Goal: Information Seeking & Learning: Learn about a topic

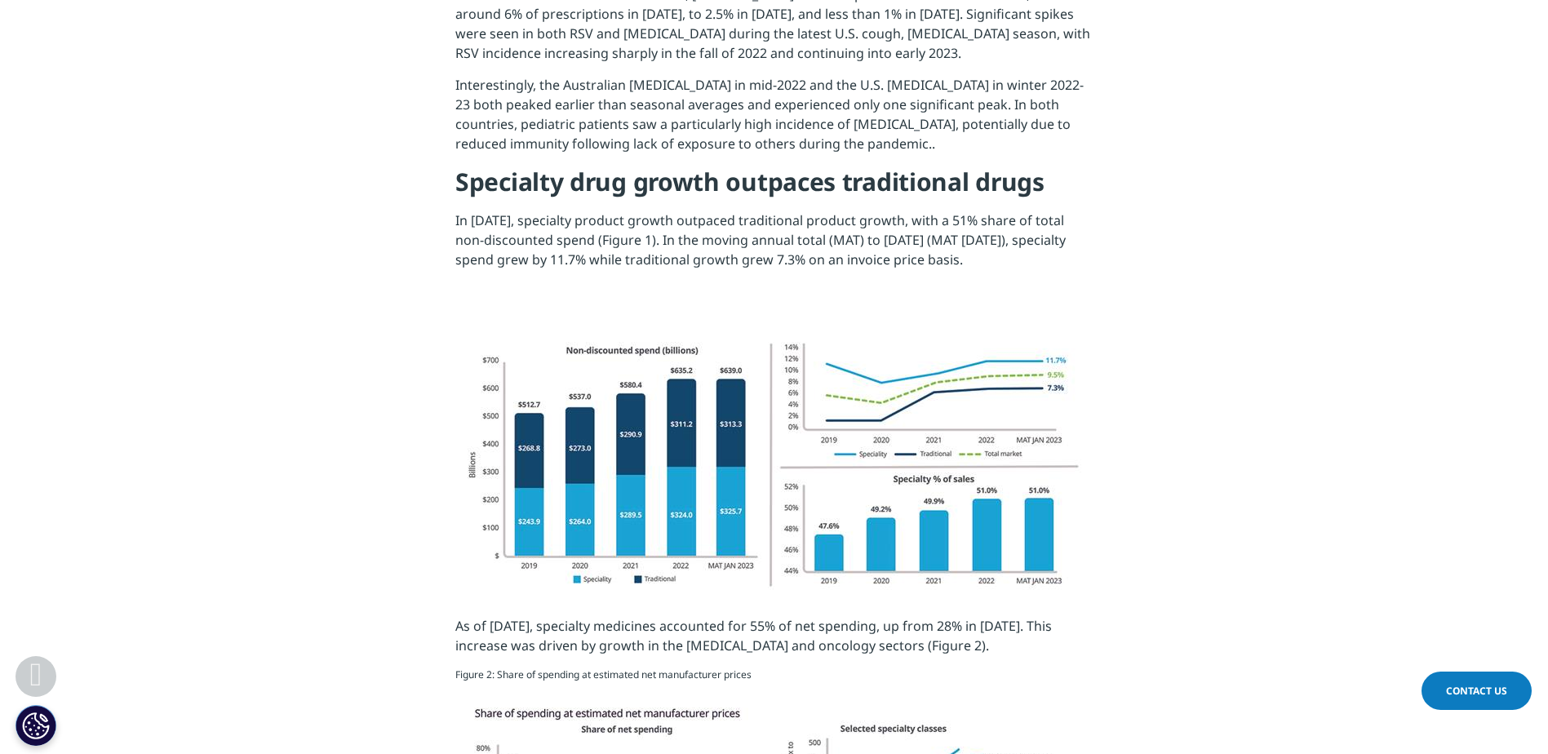
scroll to position [1061, 0]
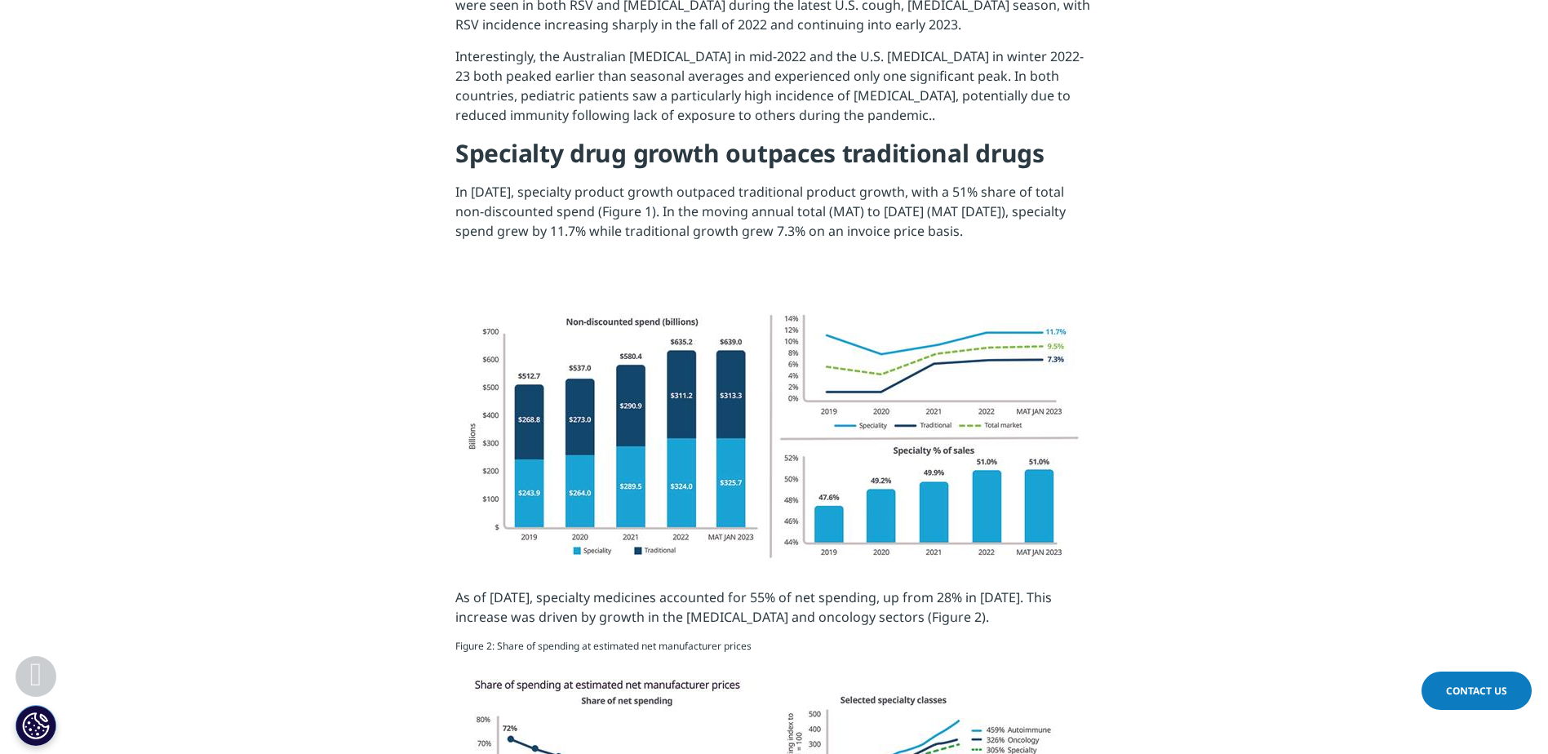
click at [778, 419] on img at bounding box center [774, 439] width 653 height 290
click at [591, 400] on img at bounding box center [774, 439] width 653 height 290
click at [599, 390] on img at bounding box center [774, 439] width 653 height 290
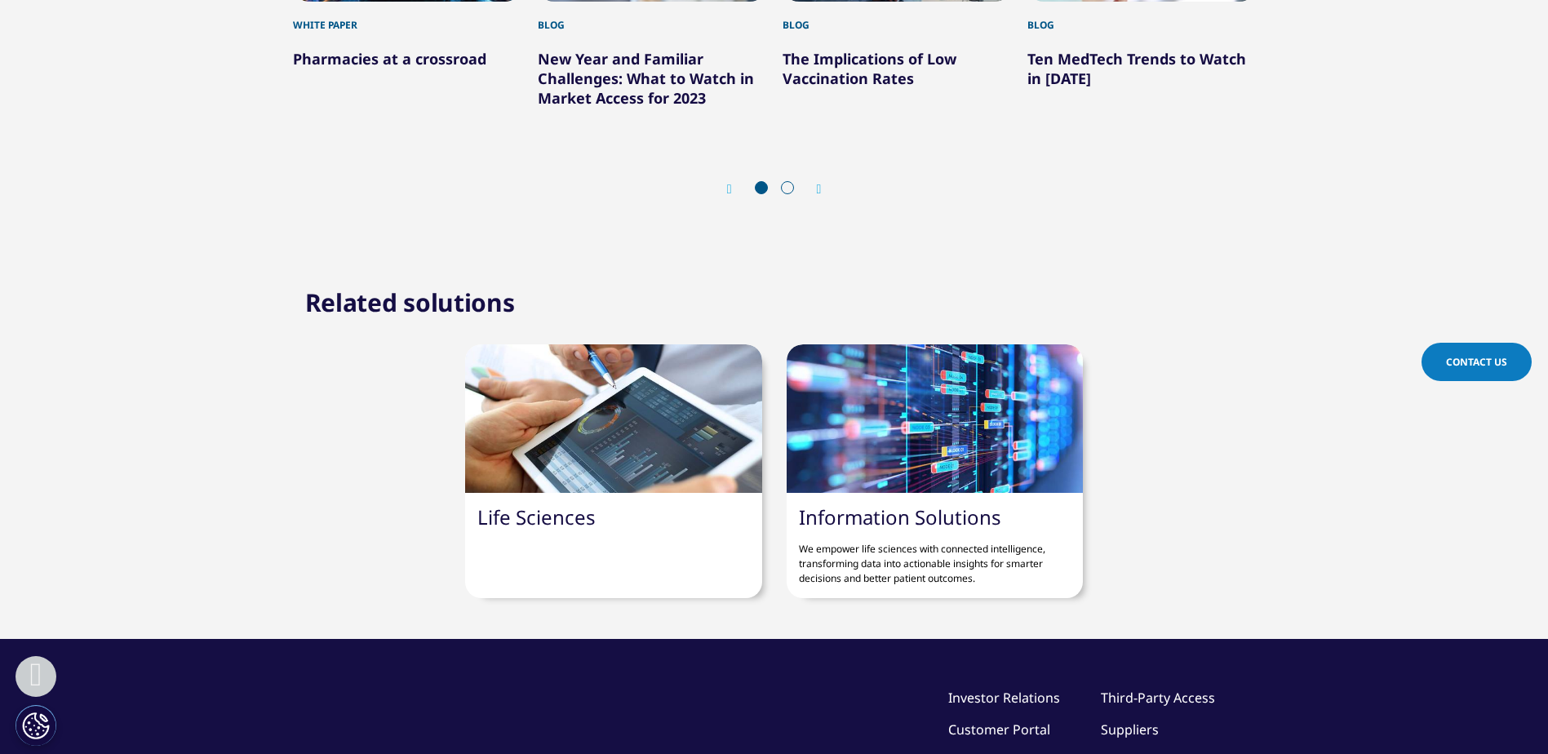
scroll to position [5861, 0]
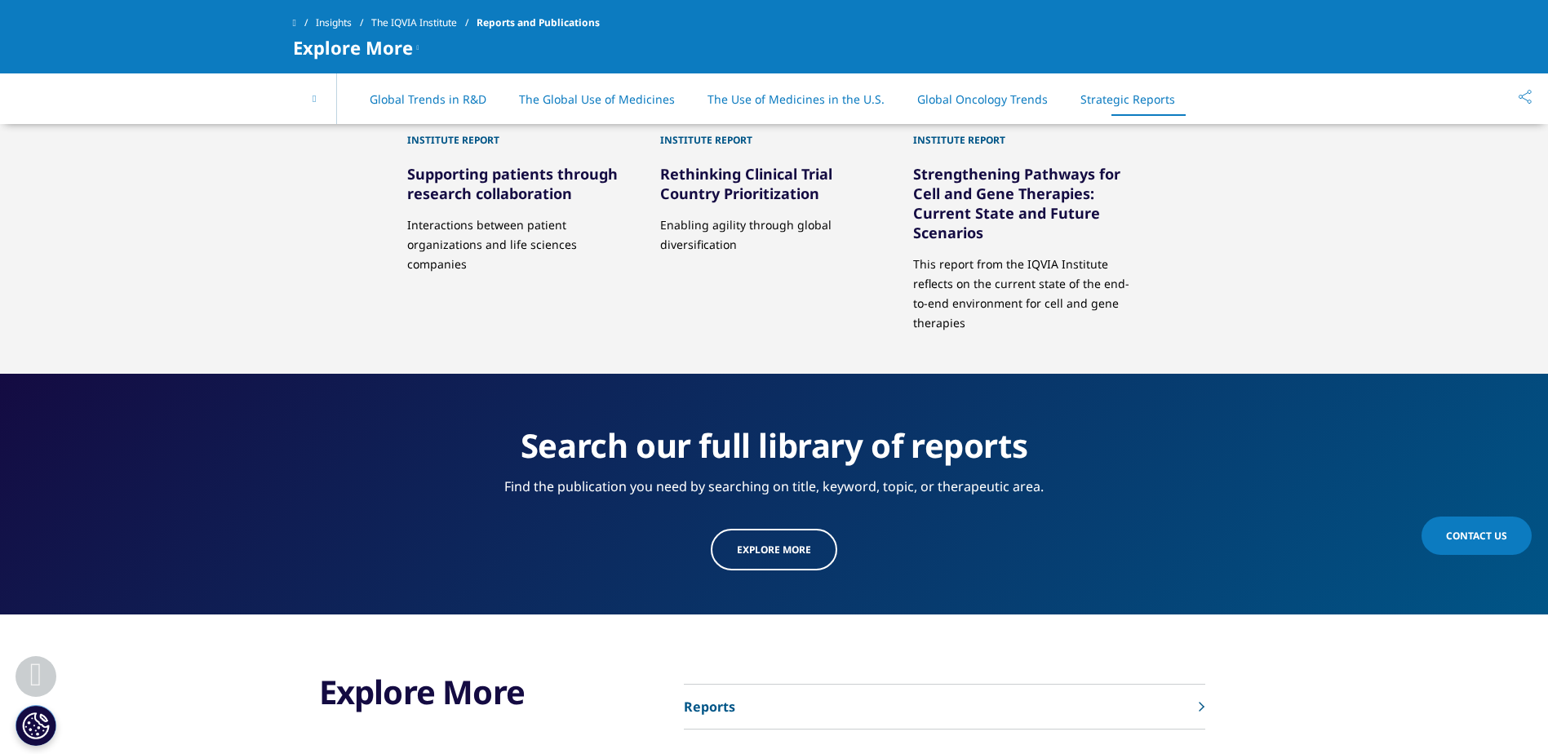
scroll to position [0, 70]
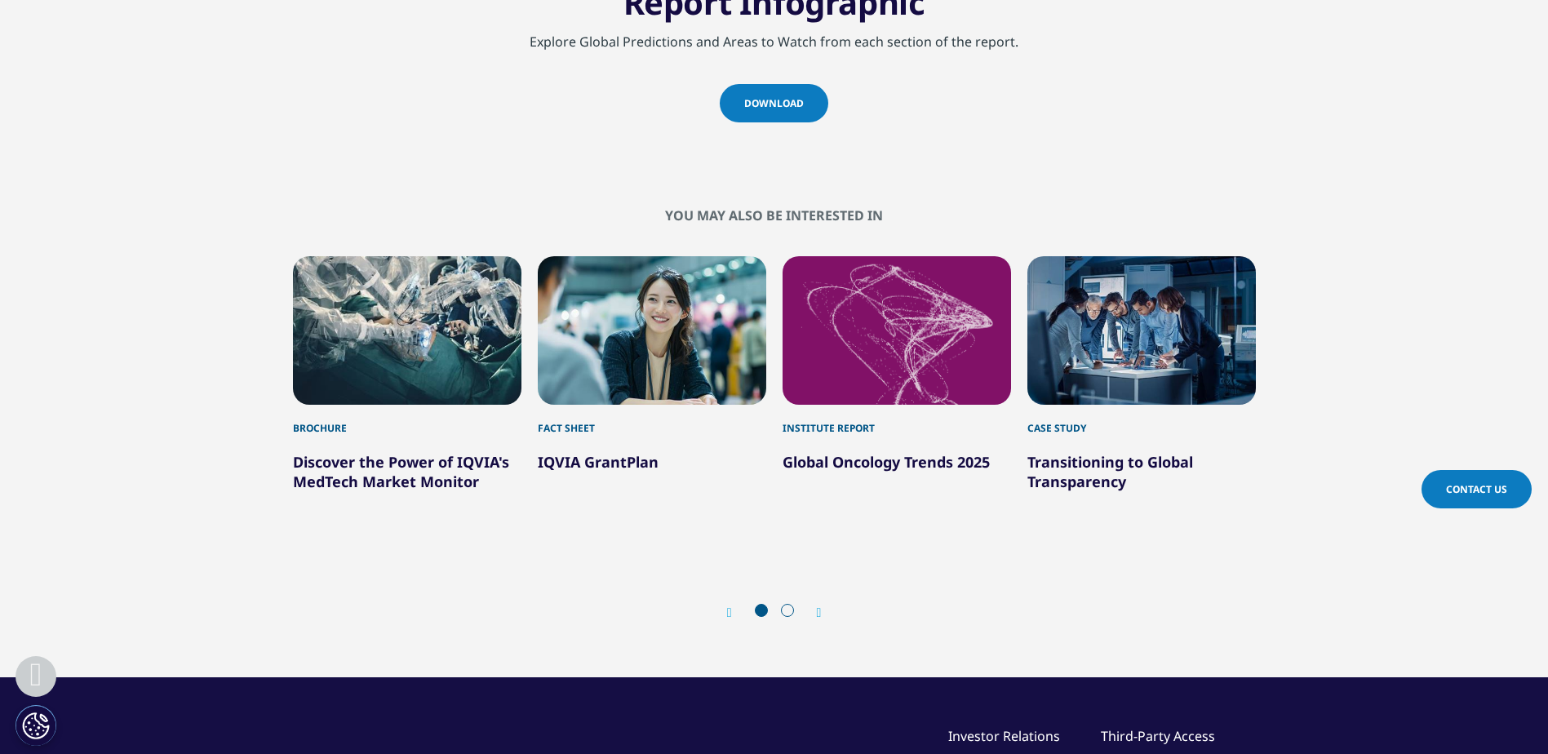
scroll to position [3998, 0]
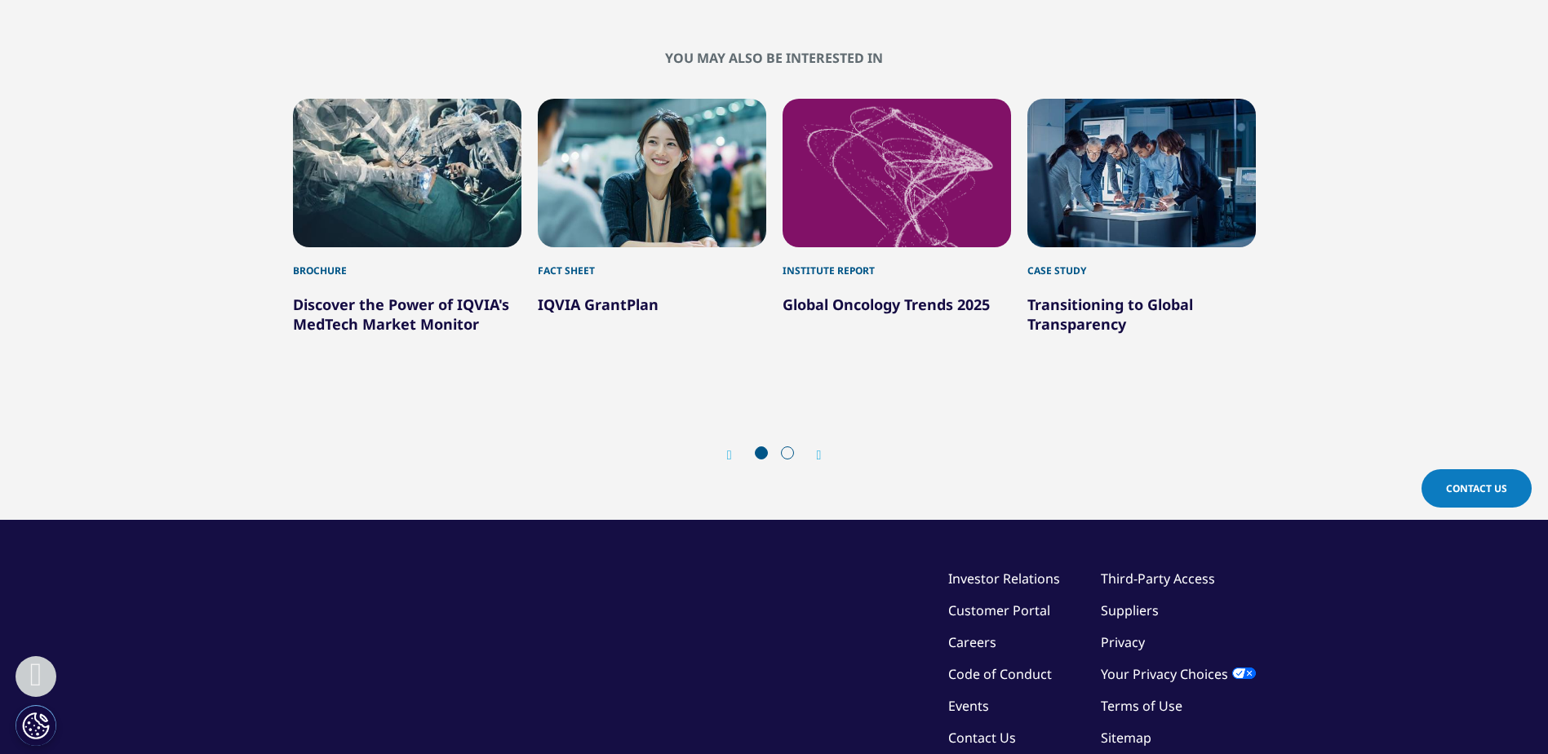
click at [826, 446] on div "Prev Next" at bounding box center [774, 454] width 963 height 49
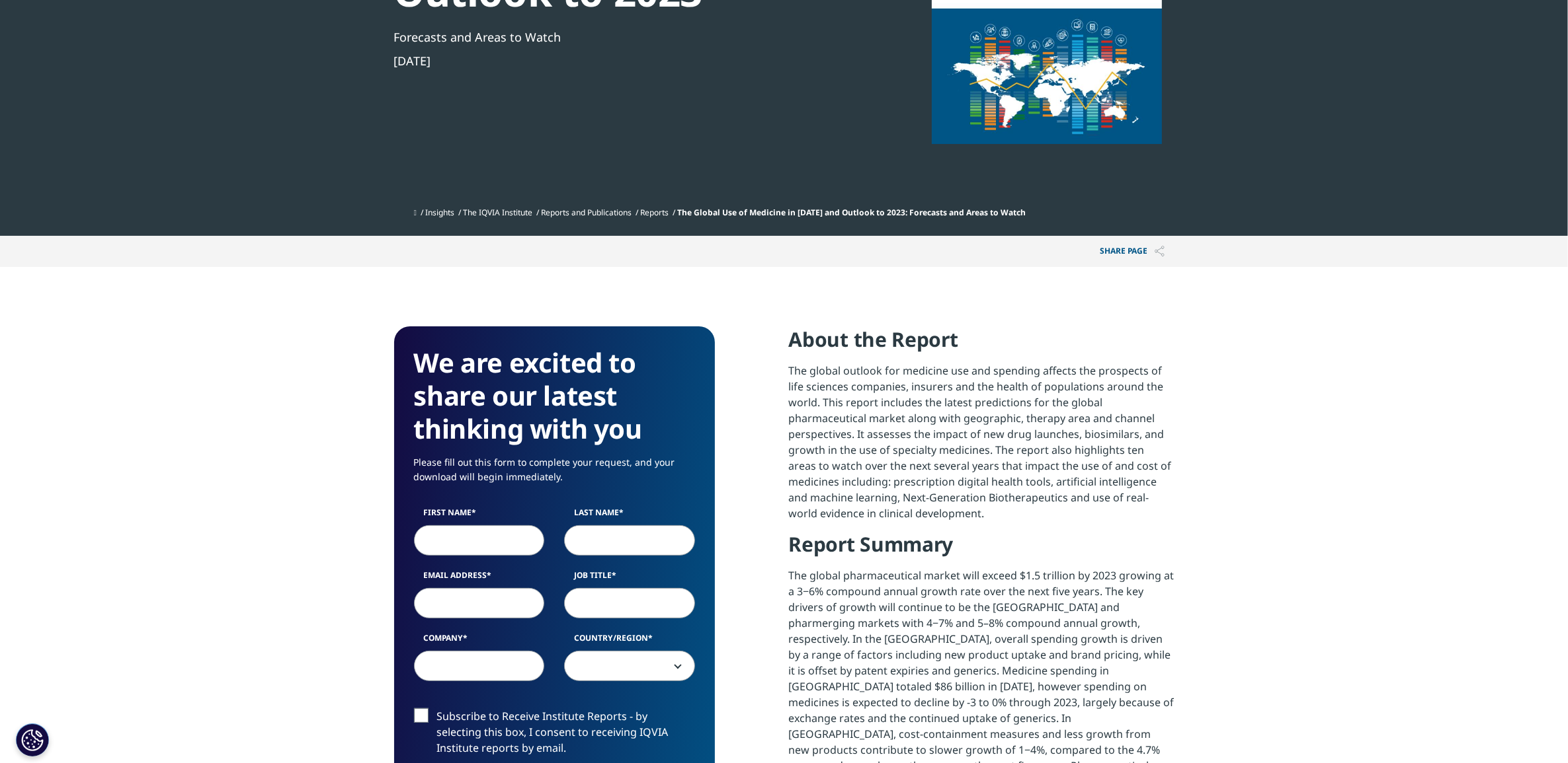
scroll to position [16, 0]
